Goal: Communication & Community: Answer question/provide support

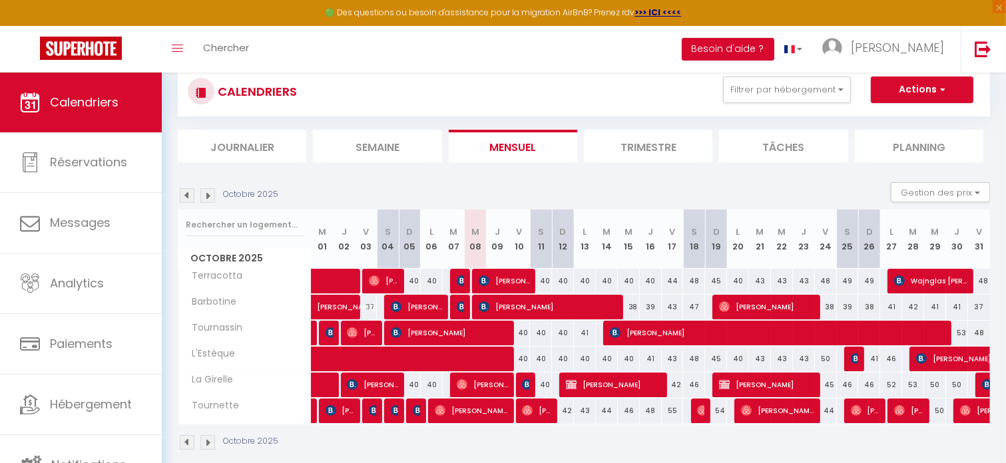
scroll to position [67, 0]
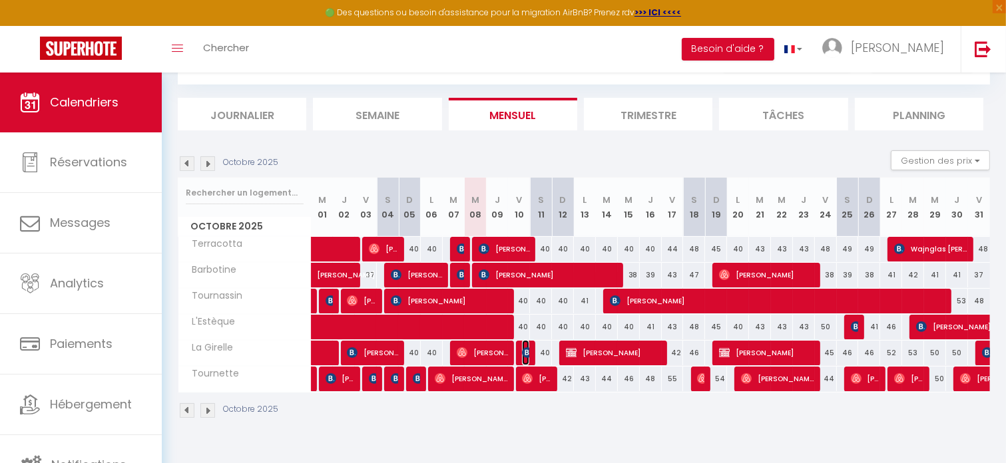
click at [528, 349] on img at bounding box center [527, 352] width 11 height 11
select select "OK"
select select "0"
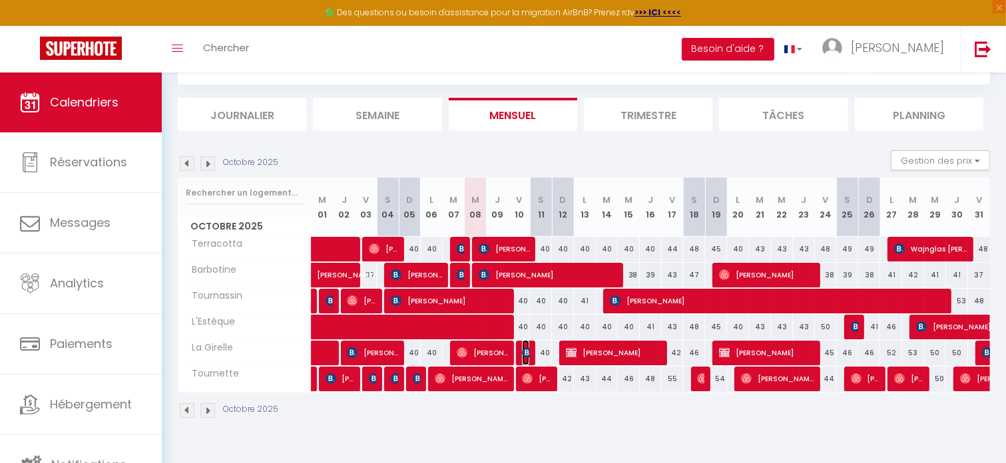
select select "1"
select select
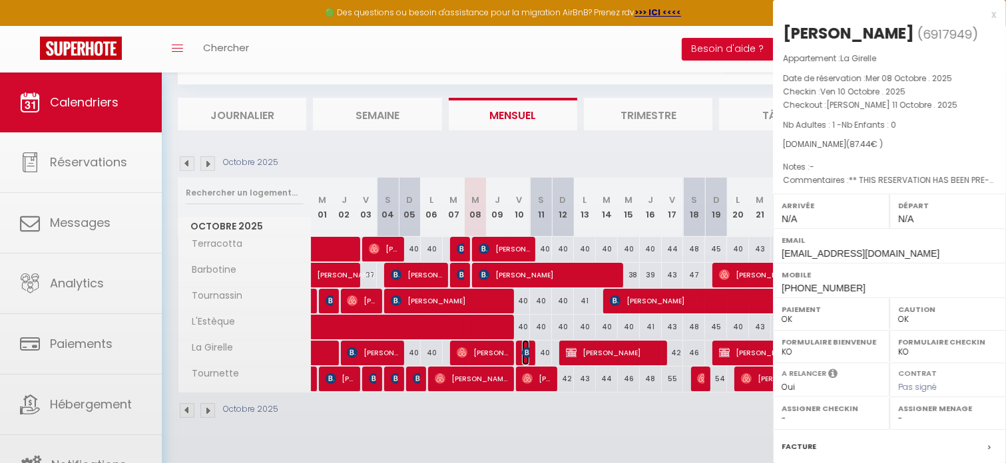
select select "52108"
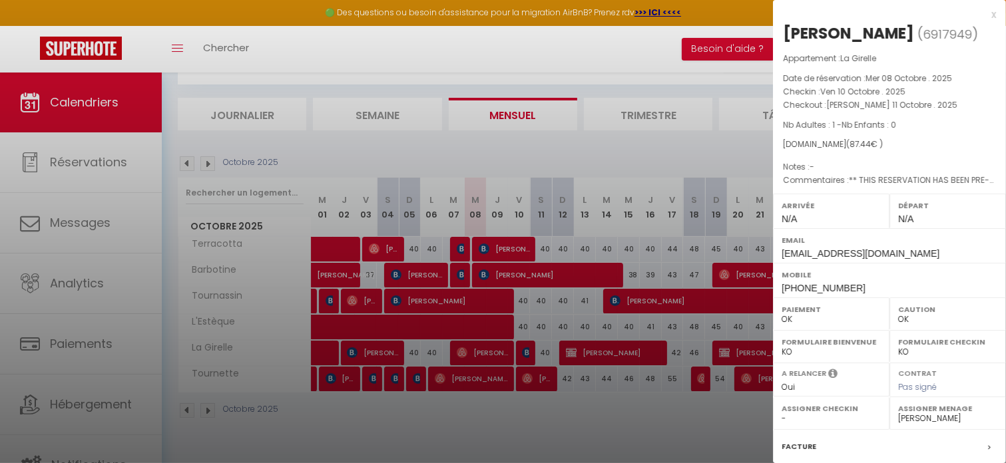
click at [528, 349] on div at bounding box center [503, 231] width 1006 height 463
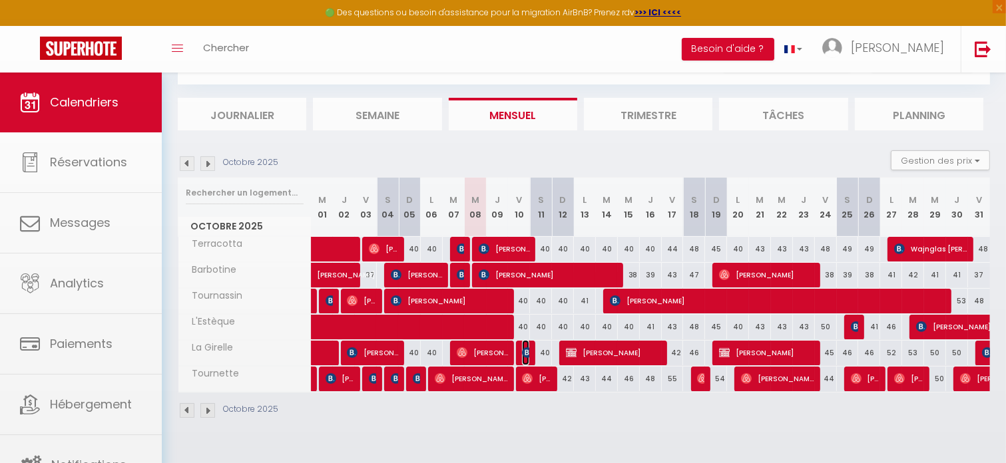
click at [528, 349] on img at bounding box center [527, 352] width 11 height 11
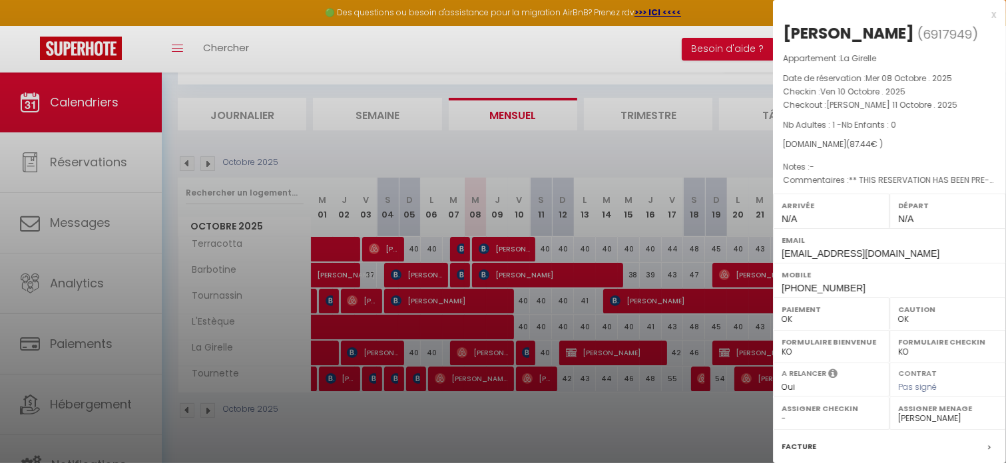
click at [528, 349] on div at bounding box center [503, 231] width 1006 height 463
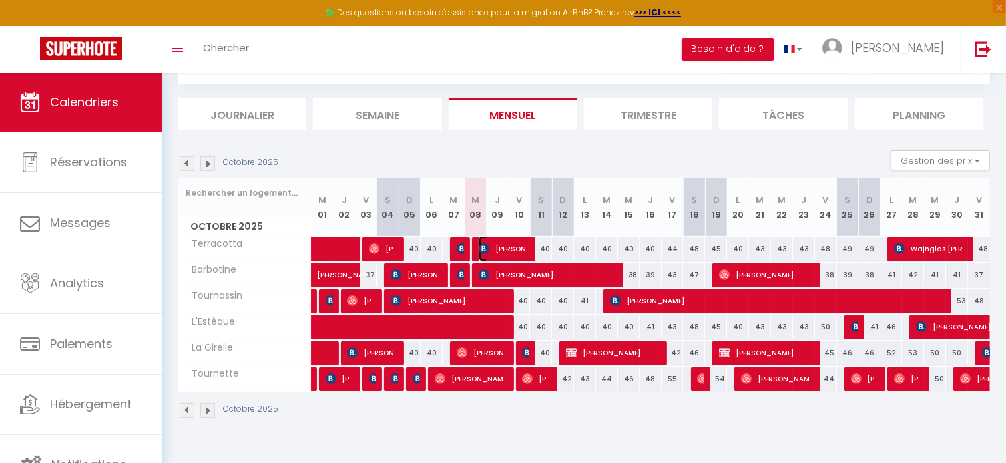
click at [508, 249] on span "[PERSON_NAME]" at bounding box center [503, 248] width 51 height 25
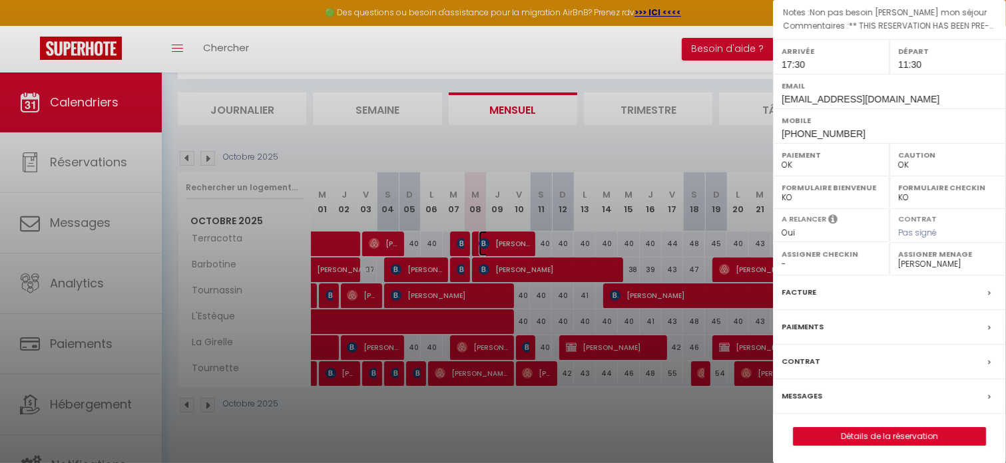
scroll to position [72, 0]
click at [898, 428] on link "Détails de la réservation" at bounding box center [889, 436] width 192 height 17
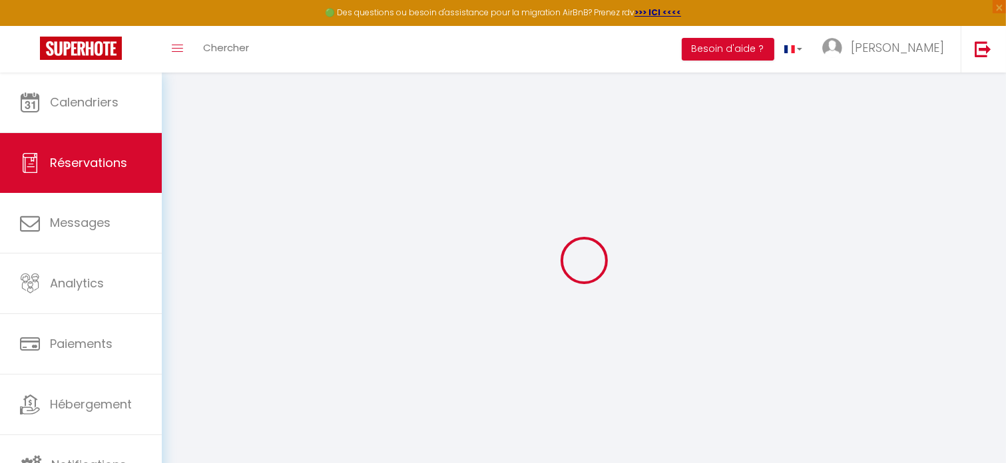
select select
checkbox input "false"
select index
select select
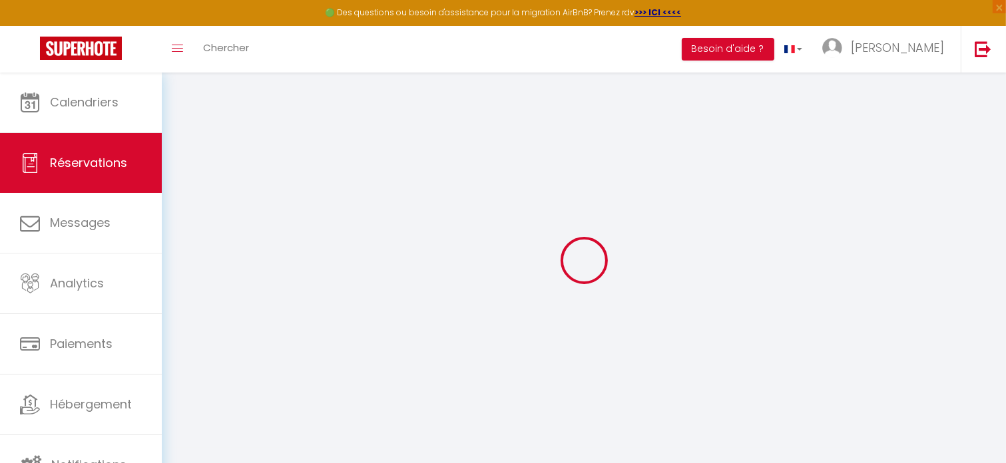
select select
checkbox input "false"
select index
type textarea "** THIS RESERVATION HAS BEEN PRE-PAID ** BOOKING NOTE : Payment charge is EUR 2…"
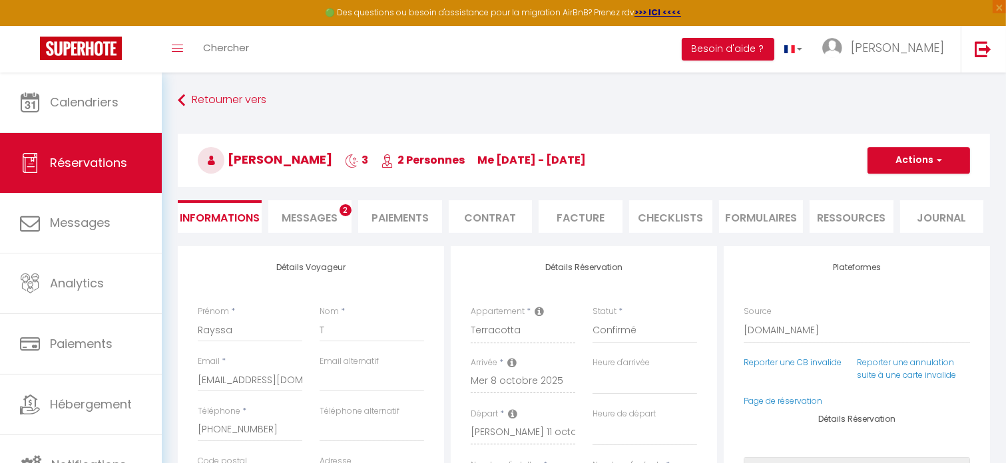
type input "38"
type input "4.32"
select select
checkbox input "false"
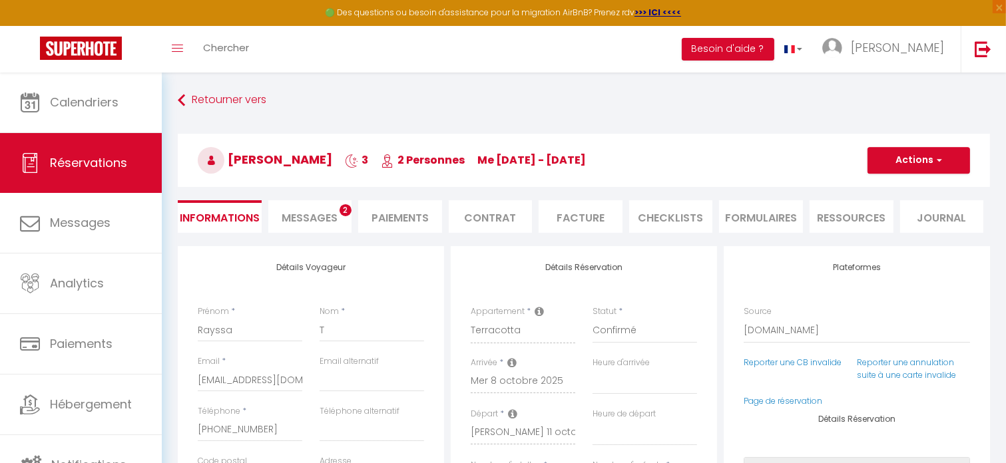
select index
checkbox input "false"
select index
select select "17:30"
select select "11:30"
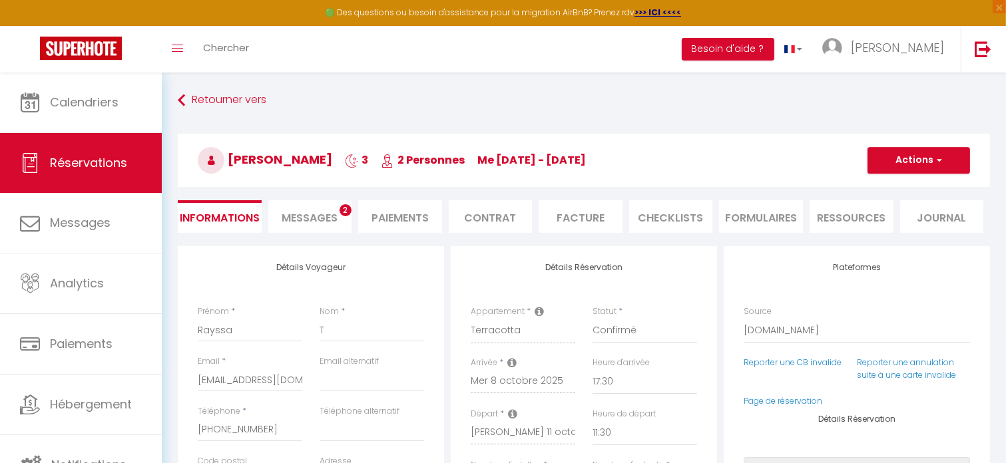
click at [316, 210] on span "Messages" at bounding box center [309, 217] width 56 height 15
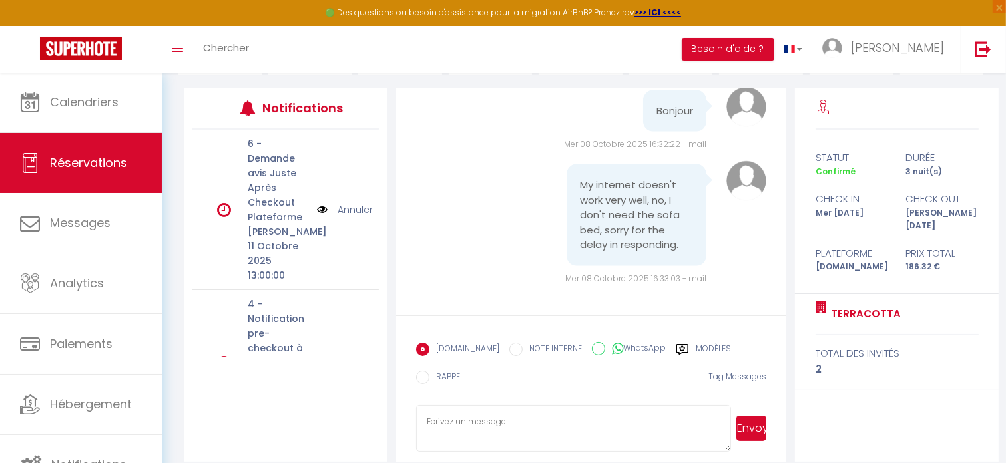
scroll to position [172, 0]
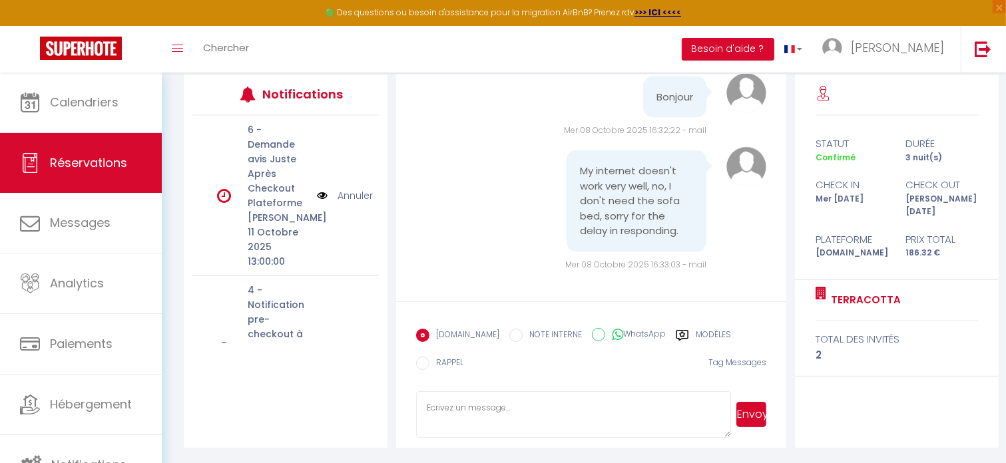
click at [476, 420] on textarea at bounding box center [573, 414] width 315 height 47
paste textarea "Thank you for your message. I hope you’ve settled in comfortably. Regarding the…"
click at [540, 419] on textarea "Thank you for your message. I hope you’ve settled in comfortably. Regarding the…" at bounding box center [573, 414] width 315 height 47
type textarea "Thank you for your message. I hope you’ve settled in comfortably. Regarding the…"
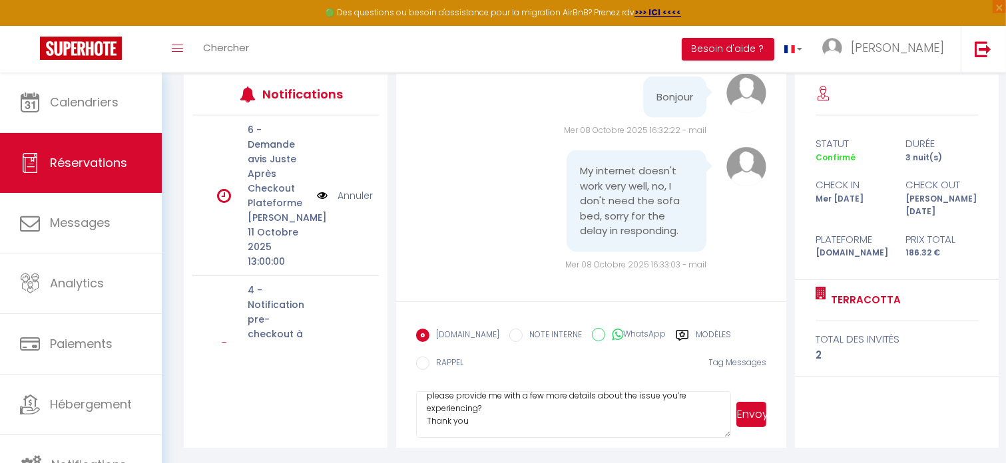
click at [762, 409] on button "Envoyer" at bounding box center [751, 414] width 30 height 25
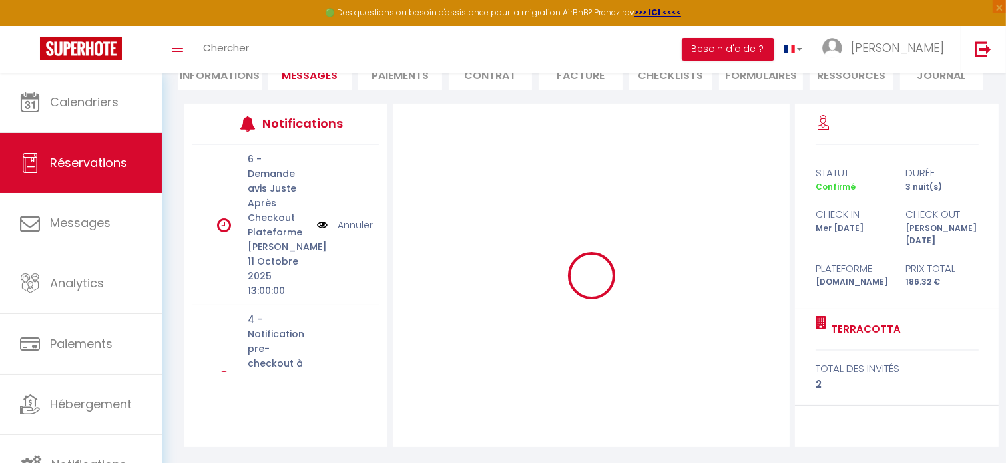
scroll to position [0, 0]
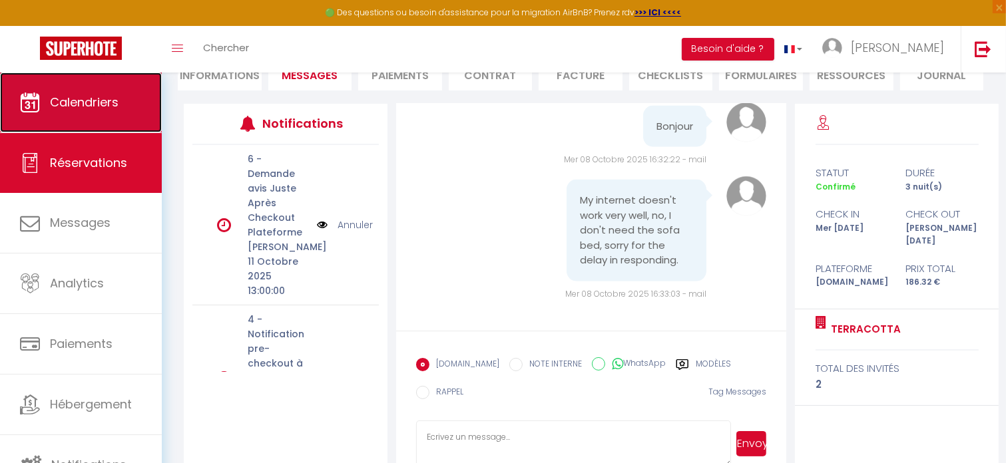
click at [54, 106] on span "Calendriers" at bounding box center [84, 102] width 69 height 17
